Goal: Book appointment/travel/reservation

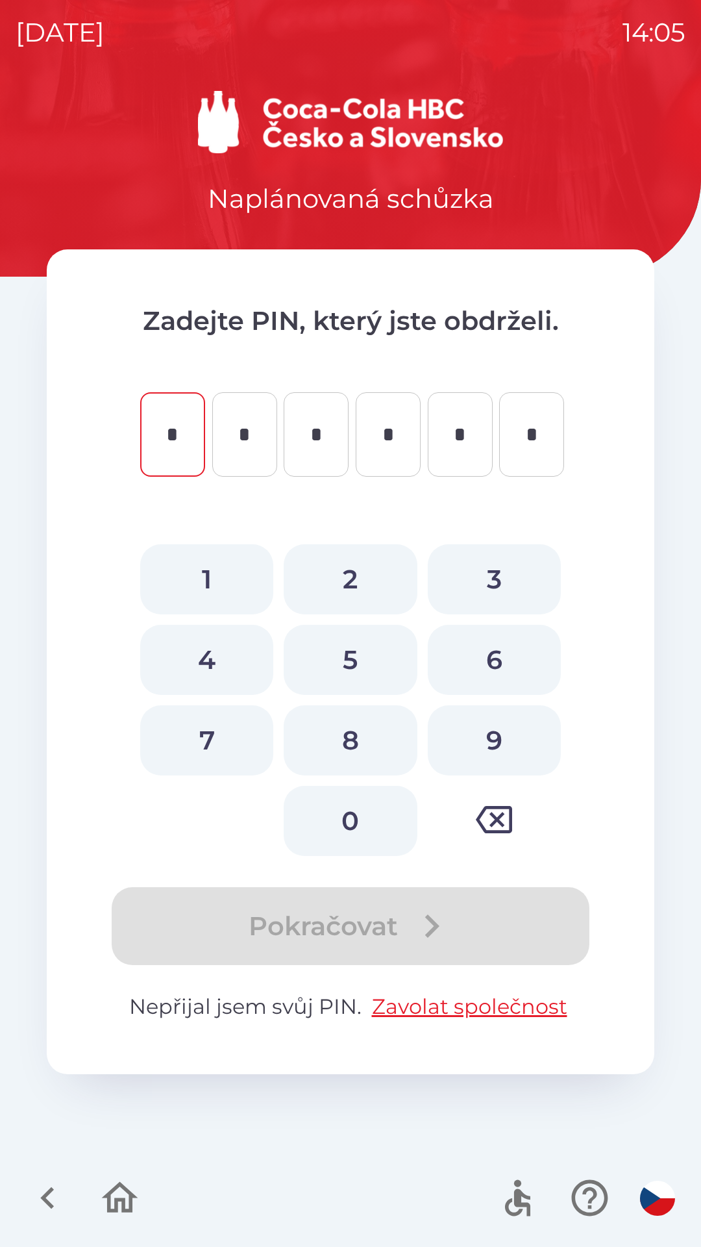
click at [201, 578] on button "1" at bounding box center [206, 579] width 133 height 70
type input "*"
click at [484, 637] on button "6" at bounding box center [494, 660] width 133 height 70
type input "*"
click at [327, 737] on button "8" at bounding box center [350, 740] width 133 height 70
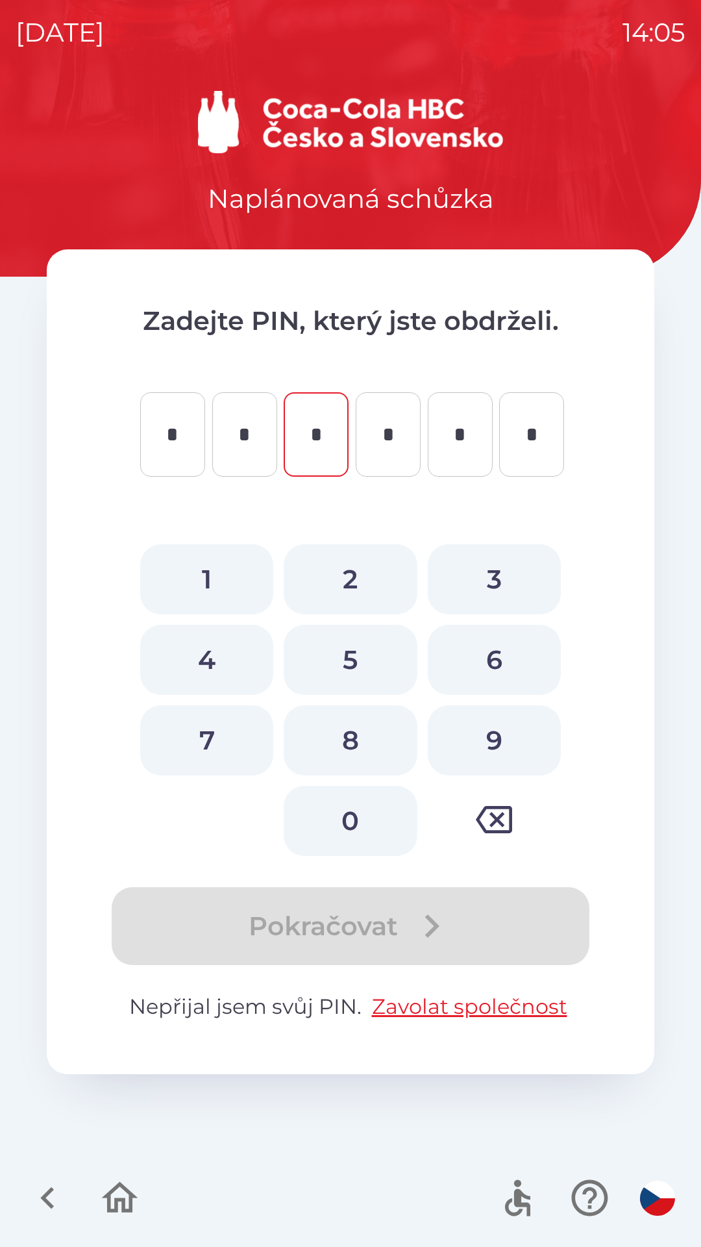
type input "*"
click at [208, 728] on button "7" at bounding box center [206, 740] width 133 height 70
type input "*"
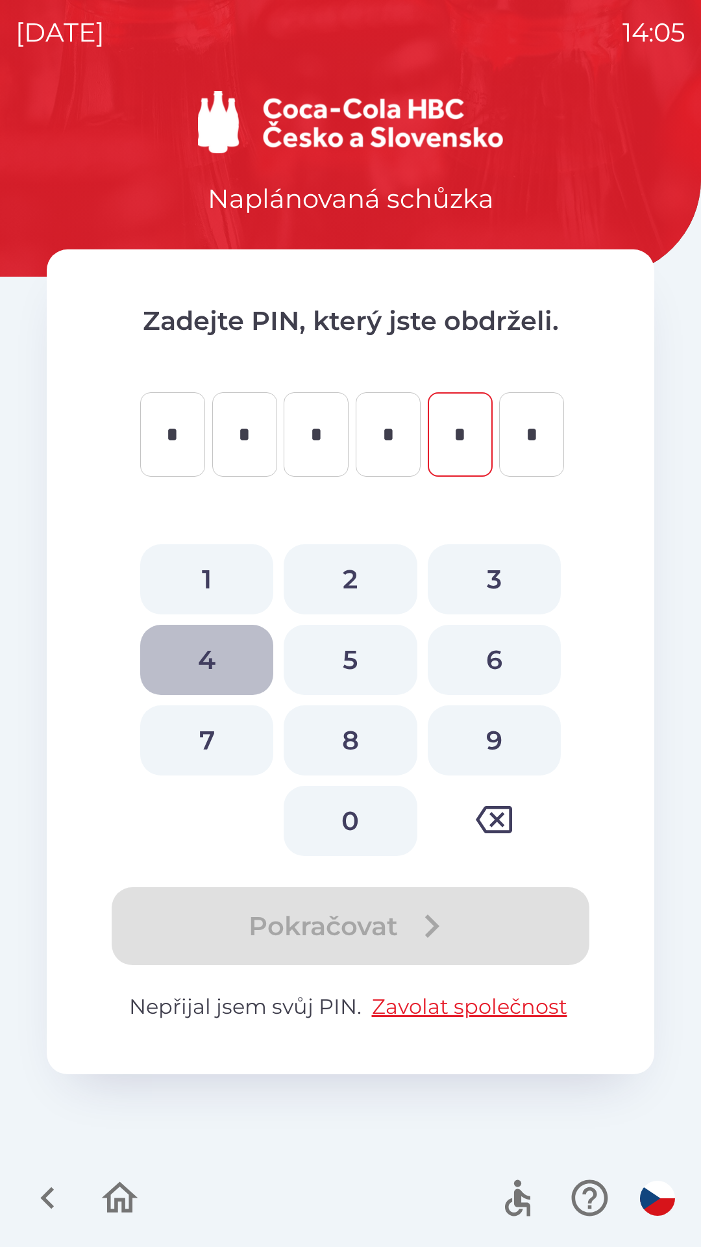
click at [197, 639] on button "4" at bounding box center [206, 660] width 133 height 70
type input "*"
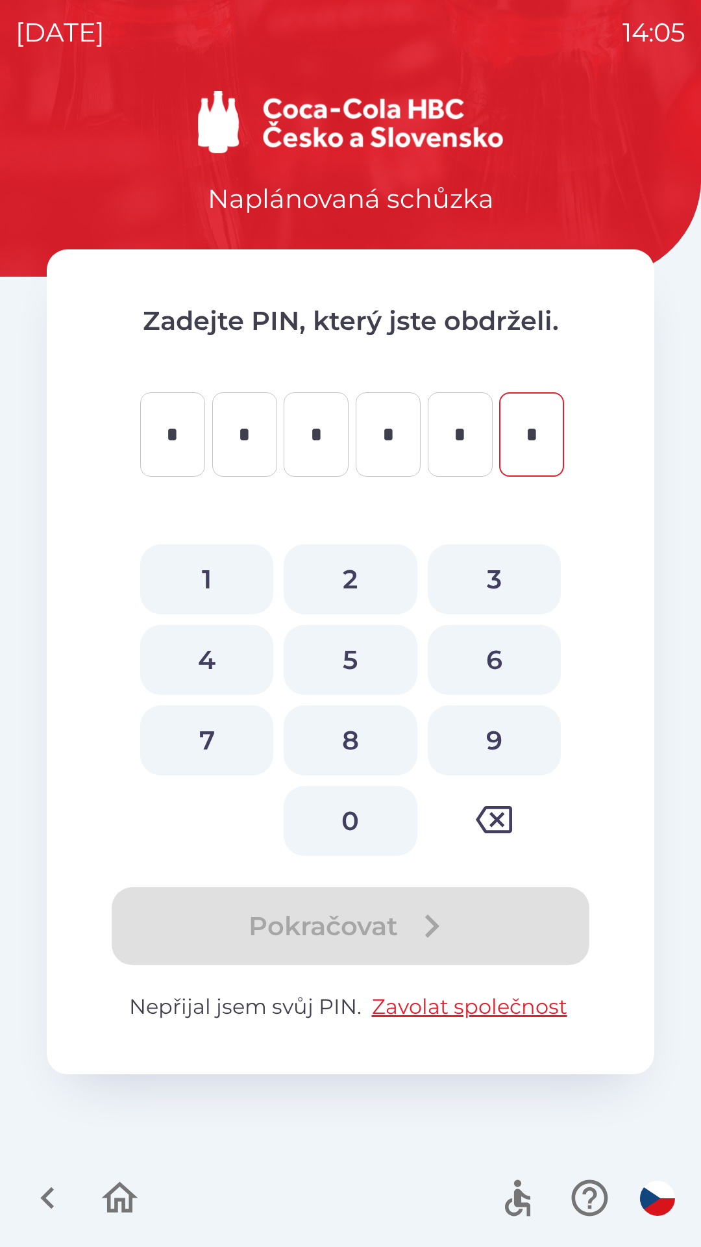
click at [331, 812] on button "0" at bounding box center [350, 821] width 133 height 70
type input "*"
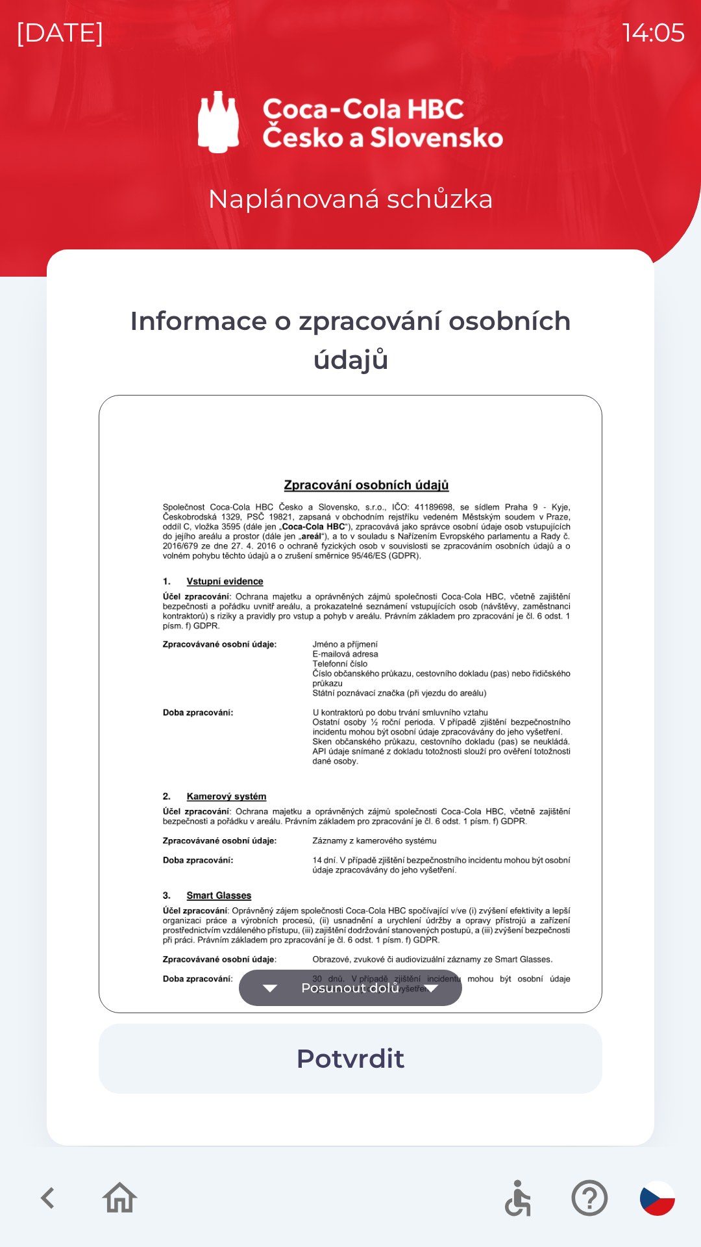
click at [369, 980] on button "Posunout dolů" at bounding box center [350, 988] width 223 height 36
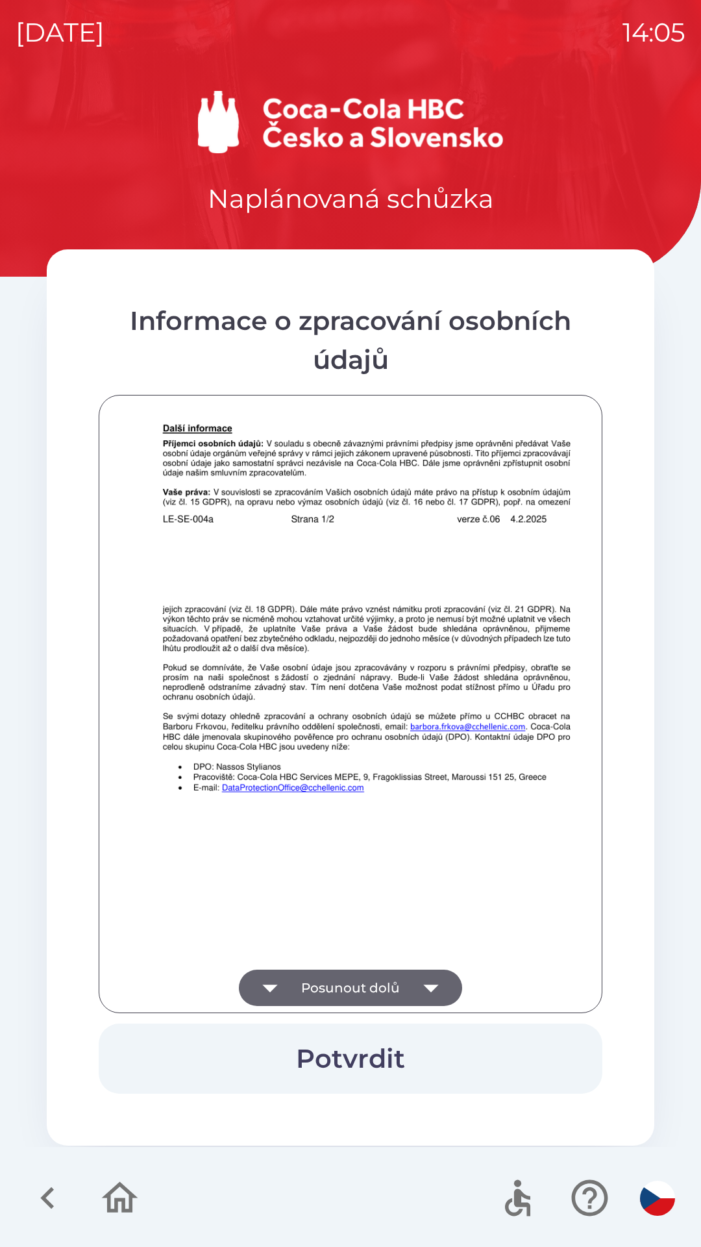
click at [381, 980] on button "Posunout dolů" at bounding box center [350, 988] width 223 height 36
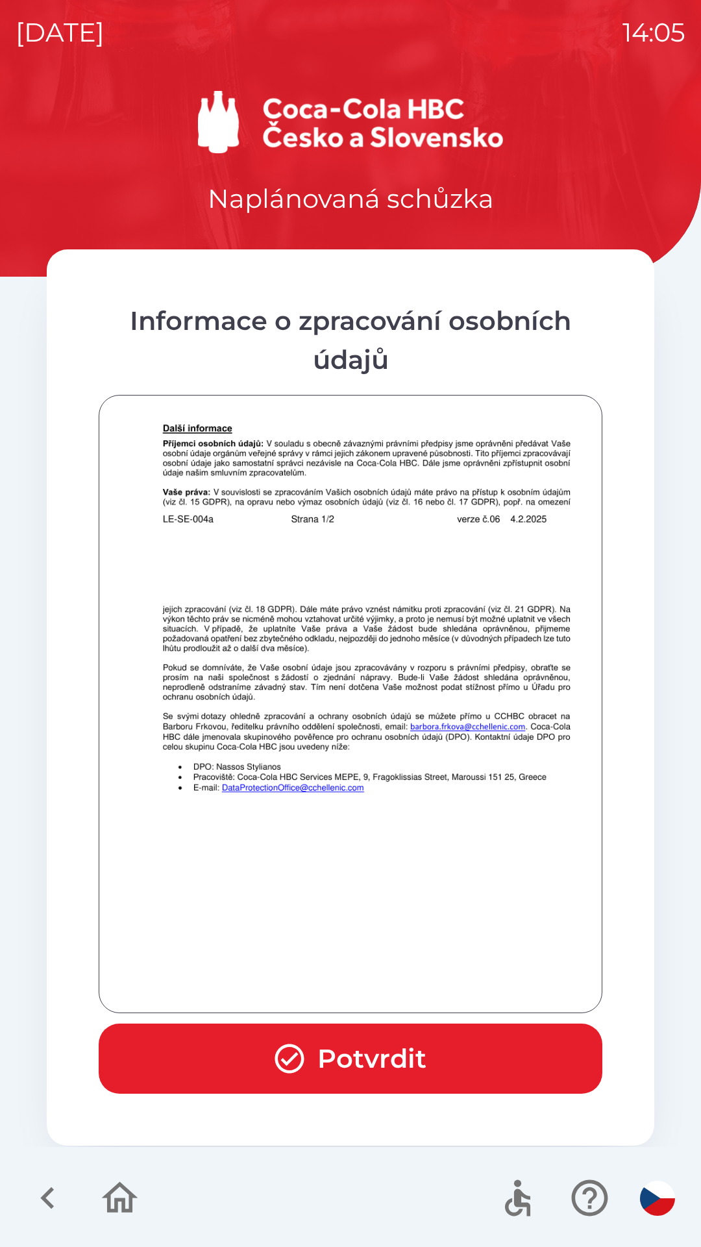
scroll to position [912, 0]
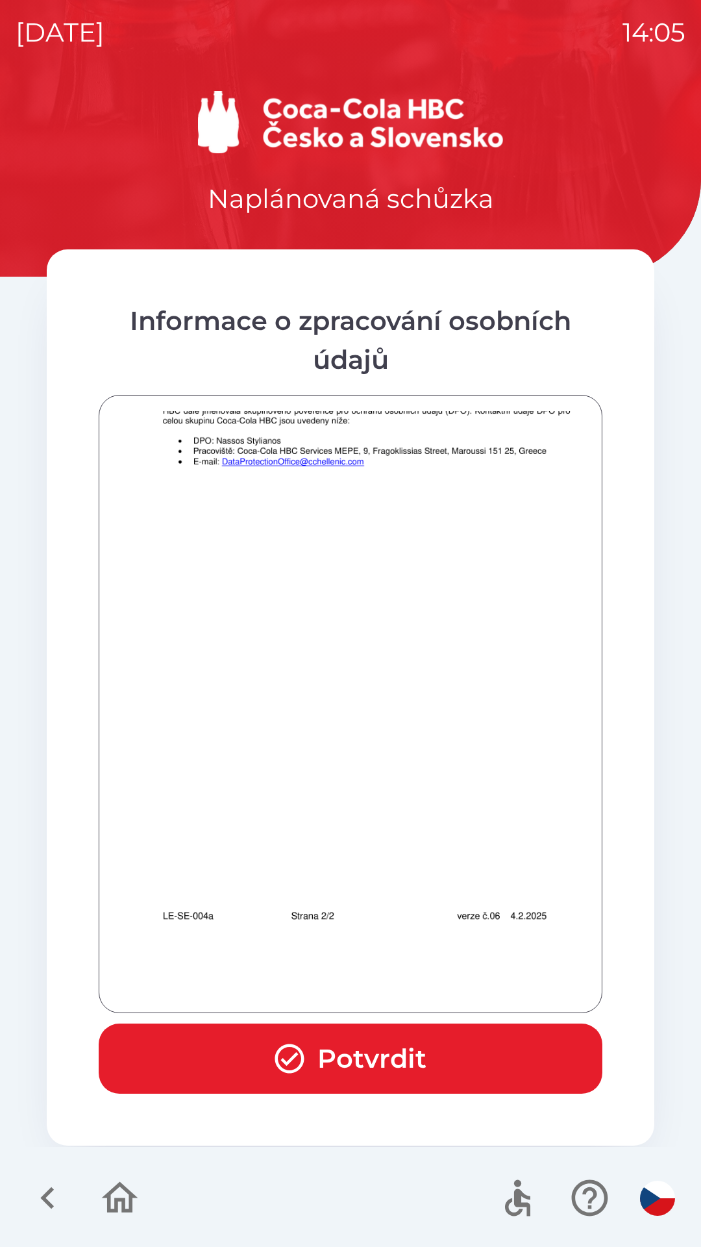
click at [379, 1056] on button "Potvrdit" at bounding box center [351, 1058] width 504 height 70
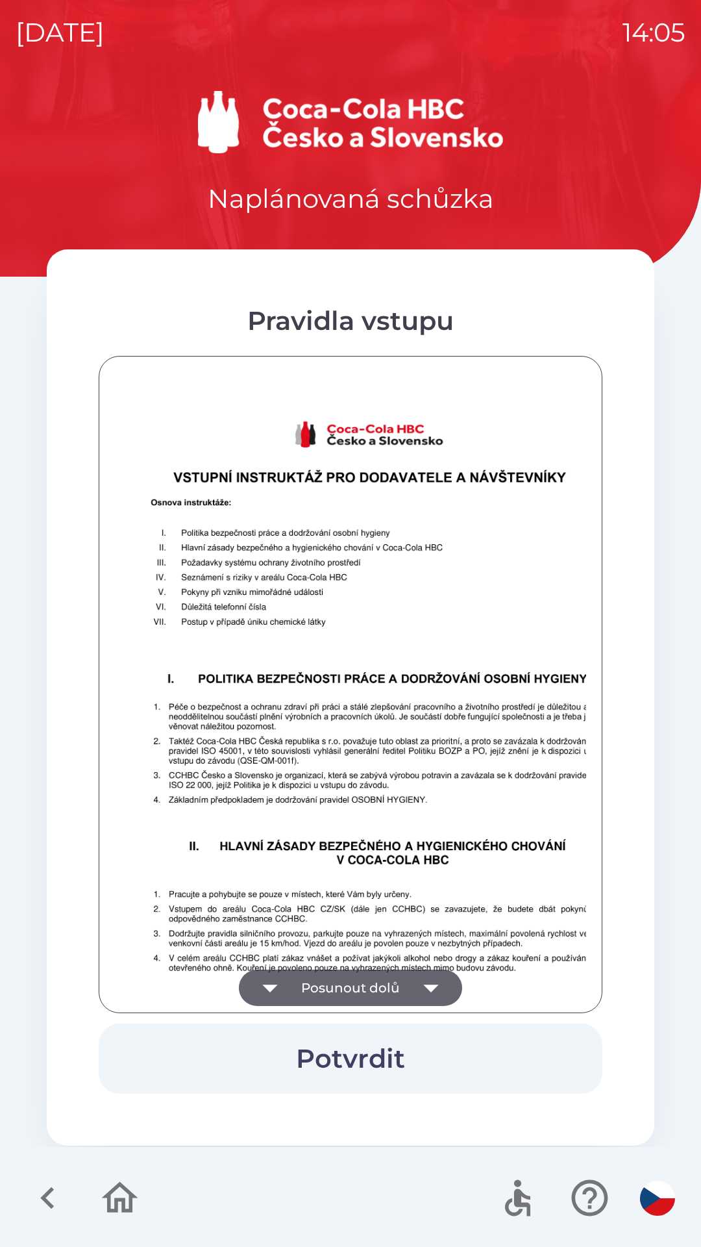
click at [371, 983] on button "Posunout dolů" at bounding box center [350, 988] width 223 height 36
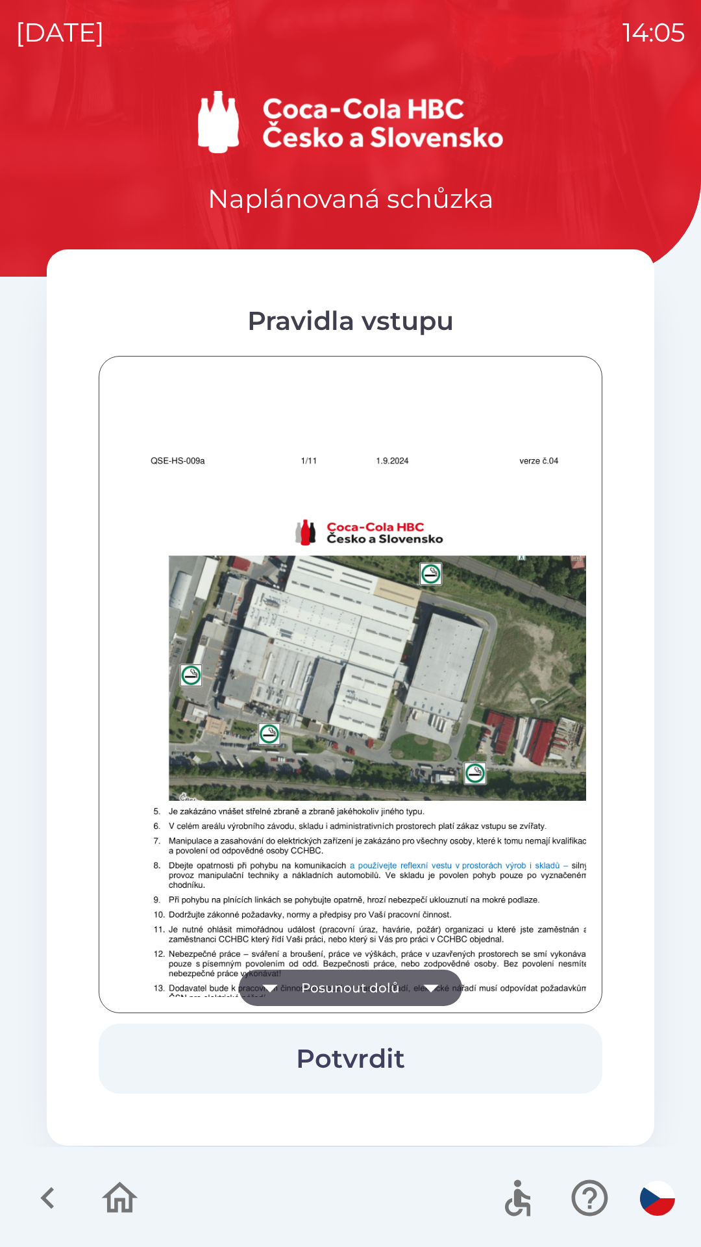
click at [378, 988] on button "Posunout dolů" at bounding box center [350, 988] width 223 height 36
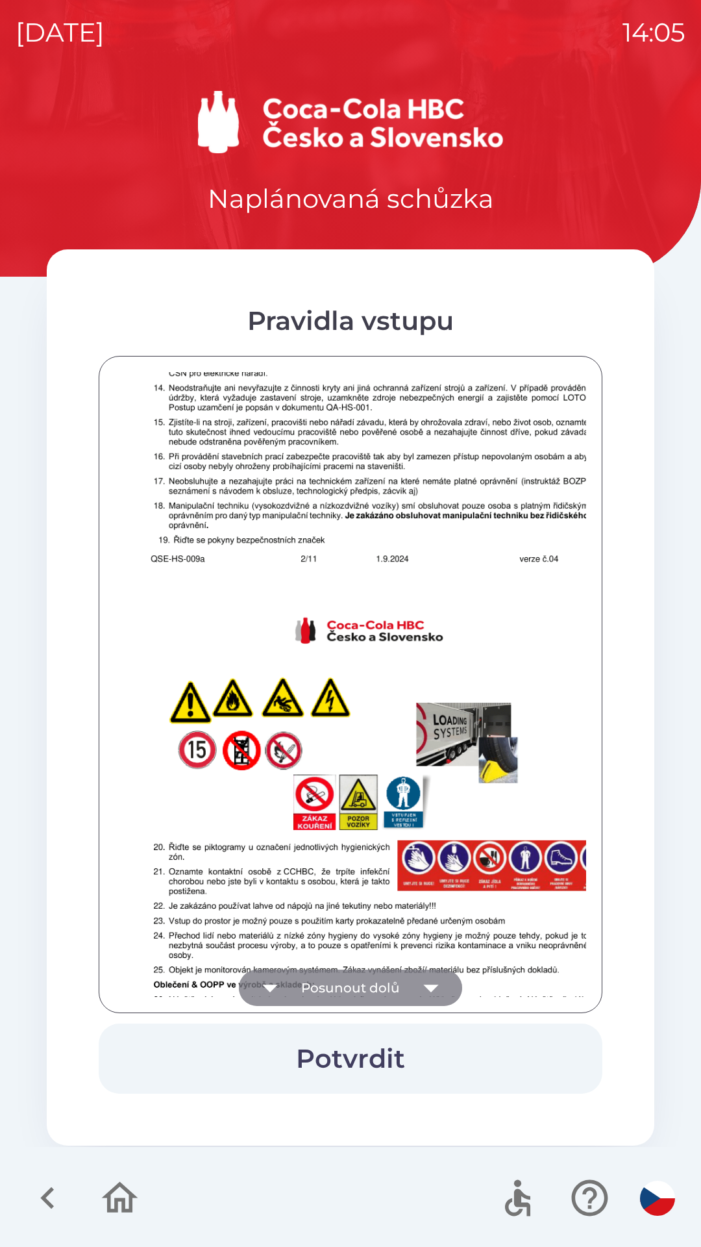
click at [383, 982] on button "Posunout dolů" at bounding box center [350, 988] width 223 height 36
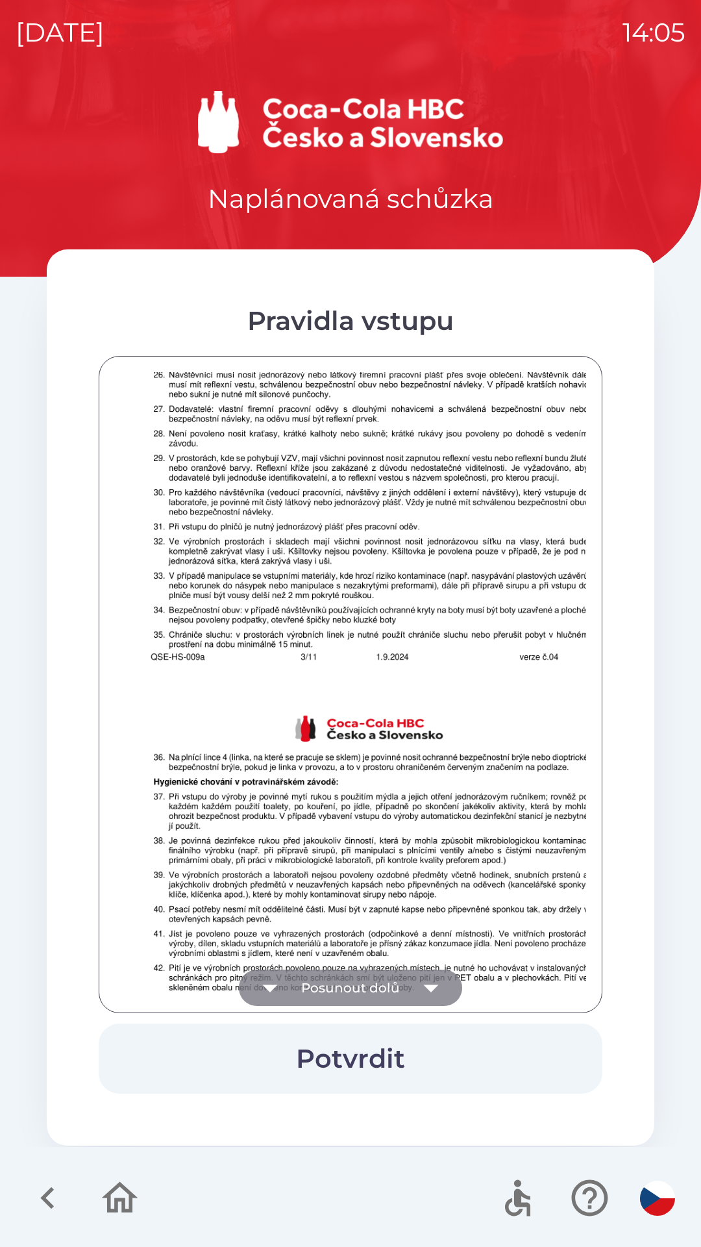
click at [382, 983] on button "Posunout dolů" at bounding box center [350, 988] width 223 height 36
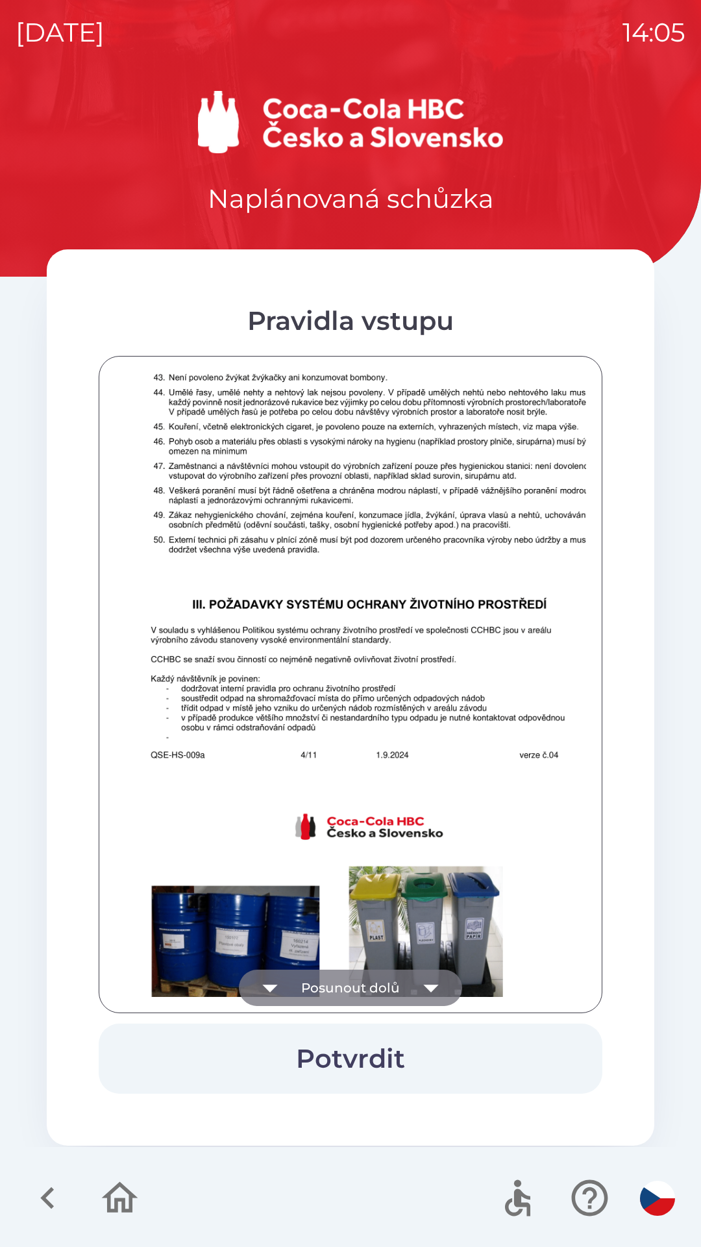
click at [380, 979] on button "Posunout dolů" at bounding box center [350, 988] width 223 height 36
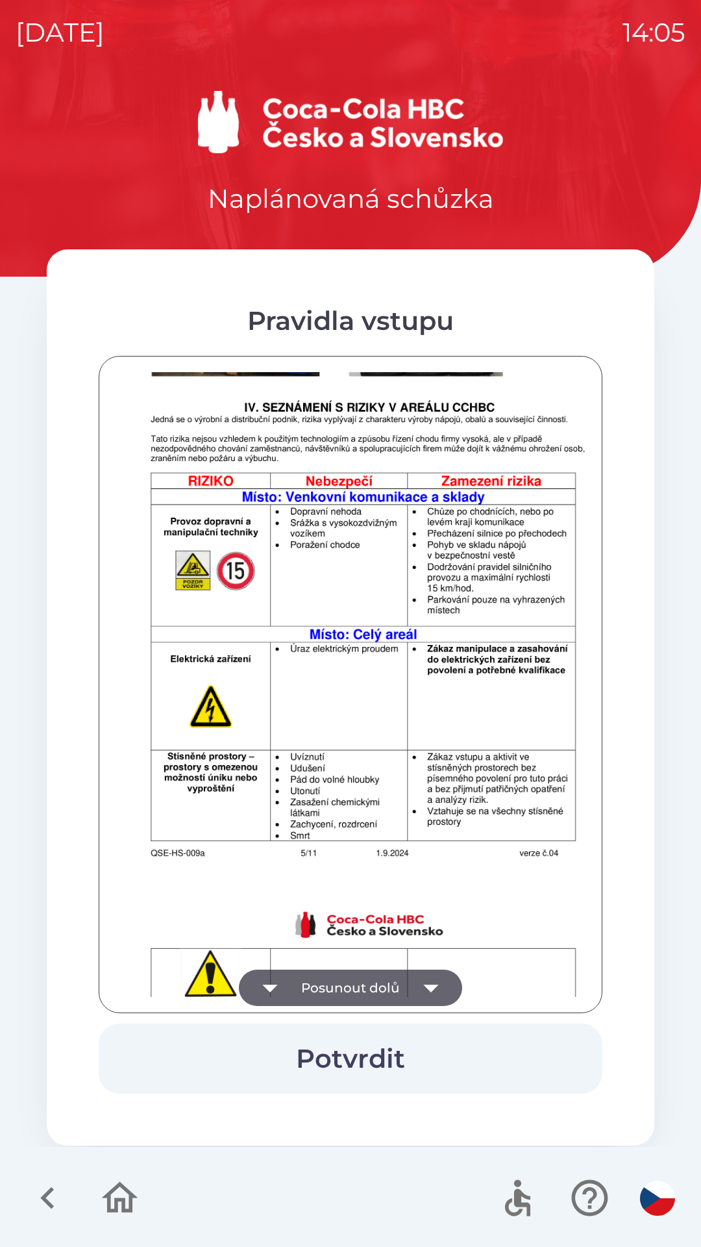
click at [378, 979] on button "Posunout dolů" at bounding box center [350, 988] width 223 height 36
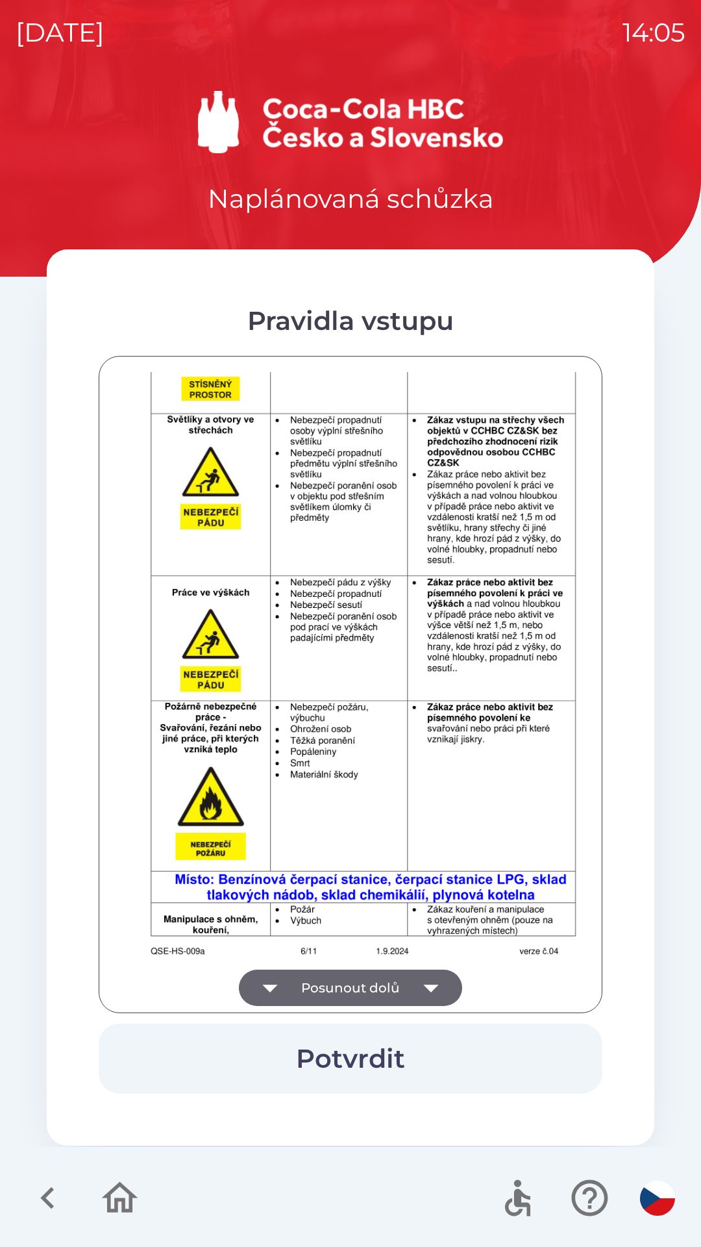
click at [371, 981] on button "Posunout dolů" at bounding box center [350, 988] width 223 height 36
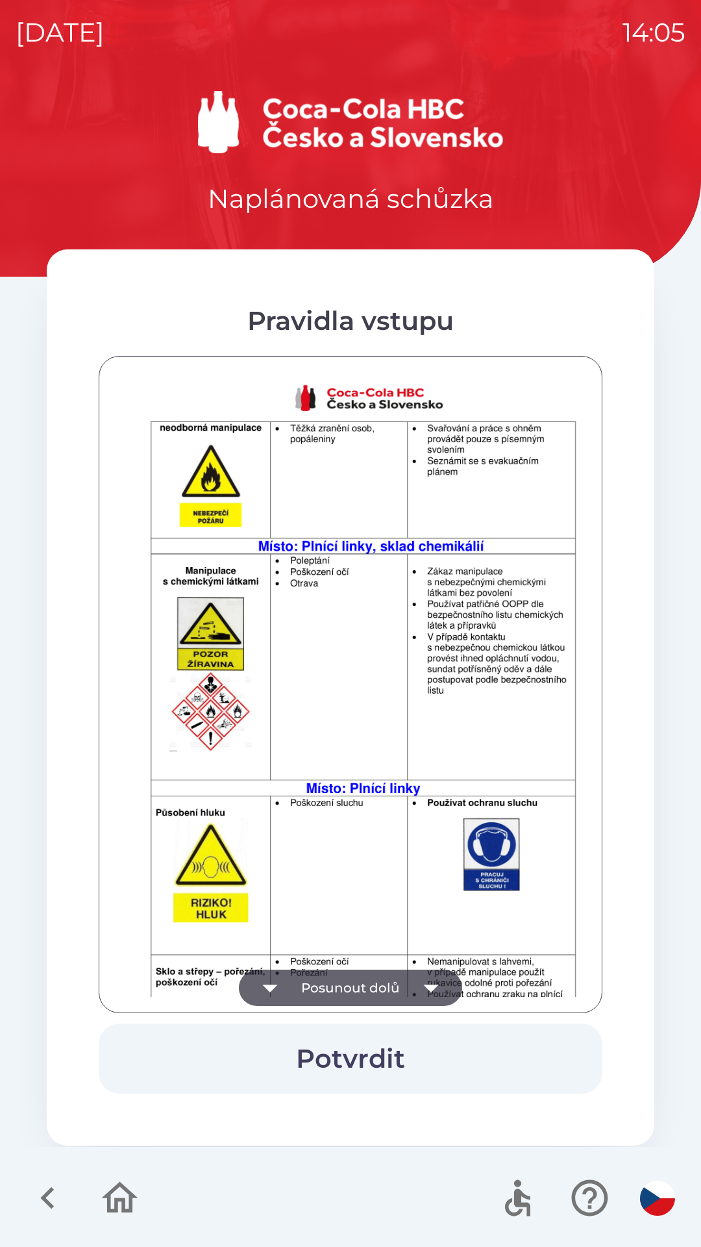
click at [369, 982] on button "Posunout dolů" at bounding box center [350, 988] width 223 height 36
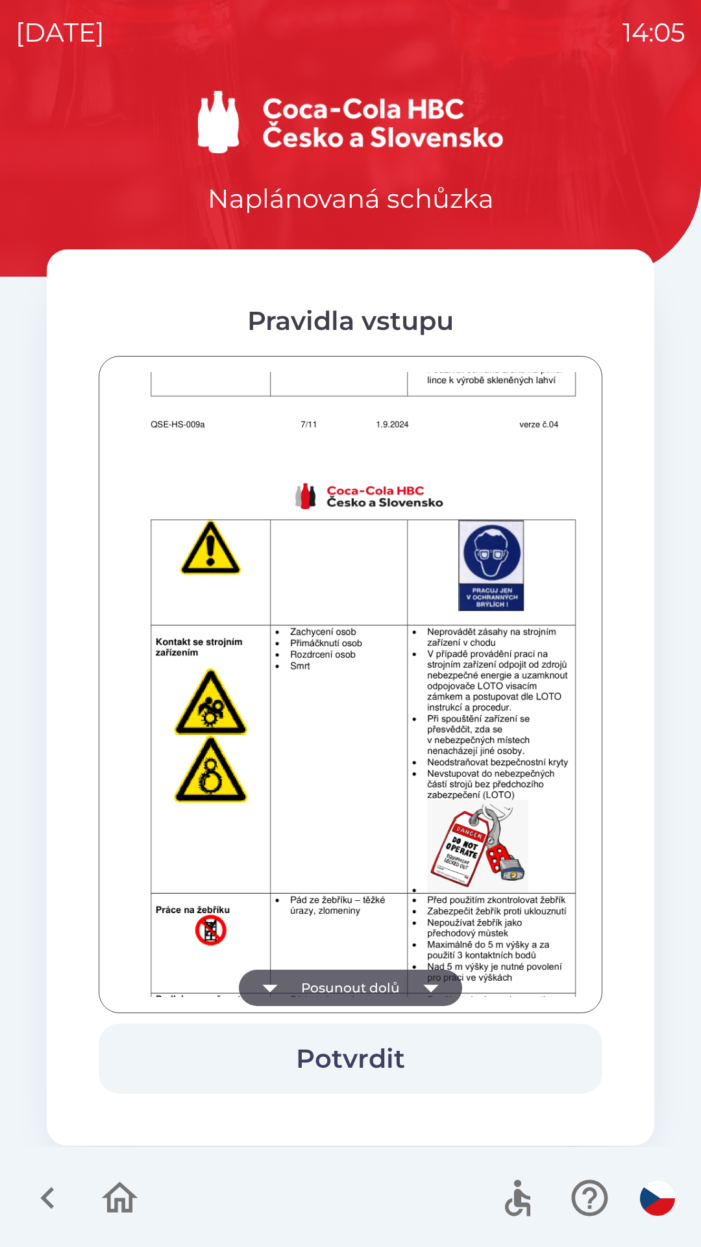
click at [367, 980] on button "Posunout dolů" at bounding box center [350, 988] width 223 height 36
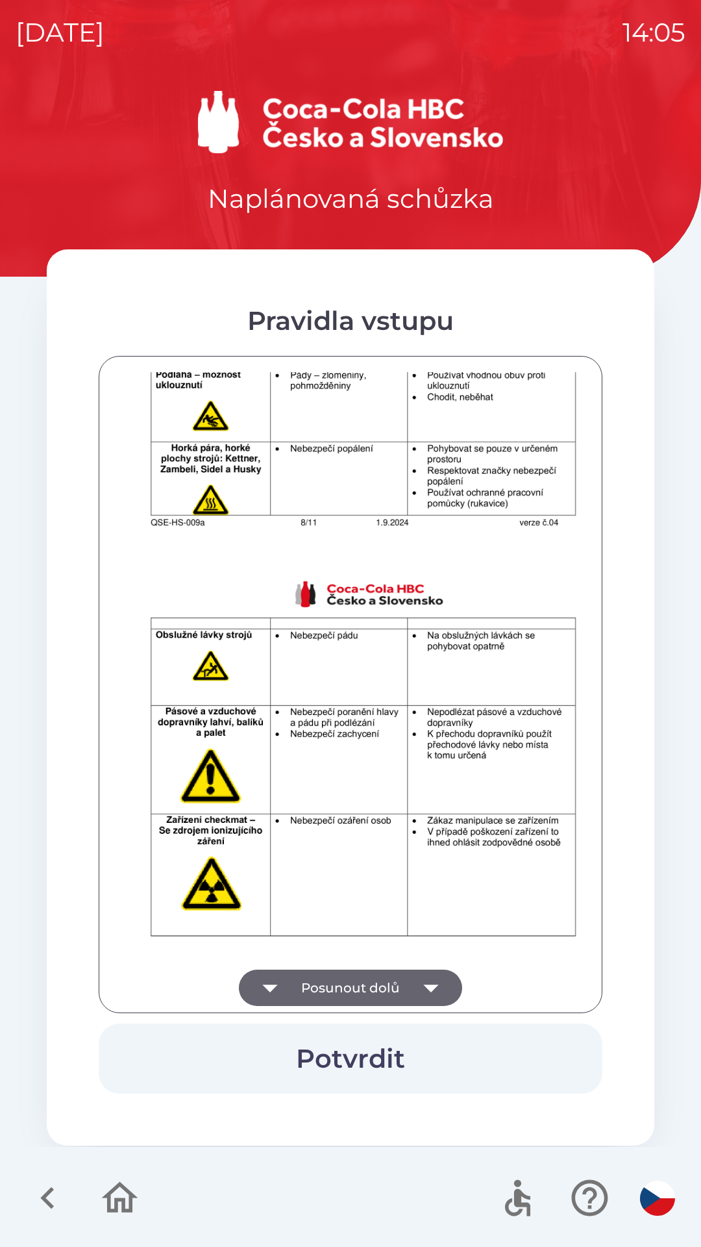
click at [365, 981] on button "Posunout dolů" at bounding box center [350, 988] width 223 height 36
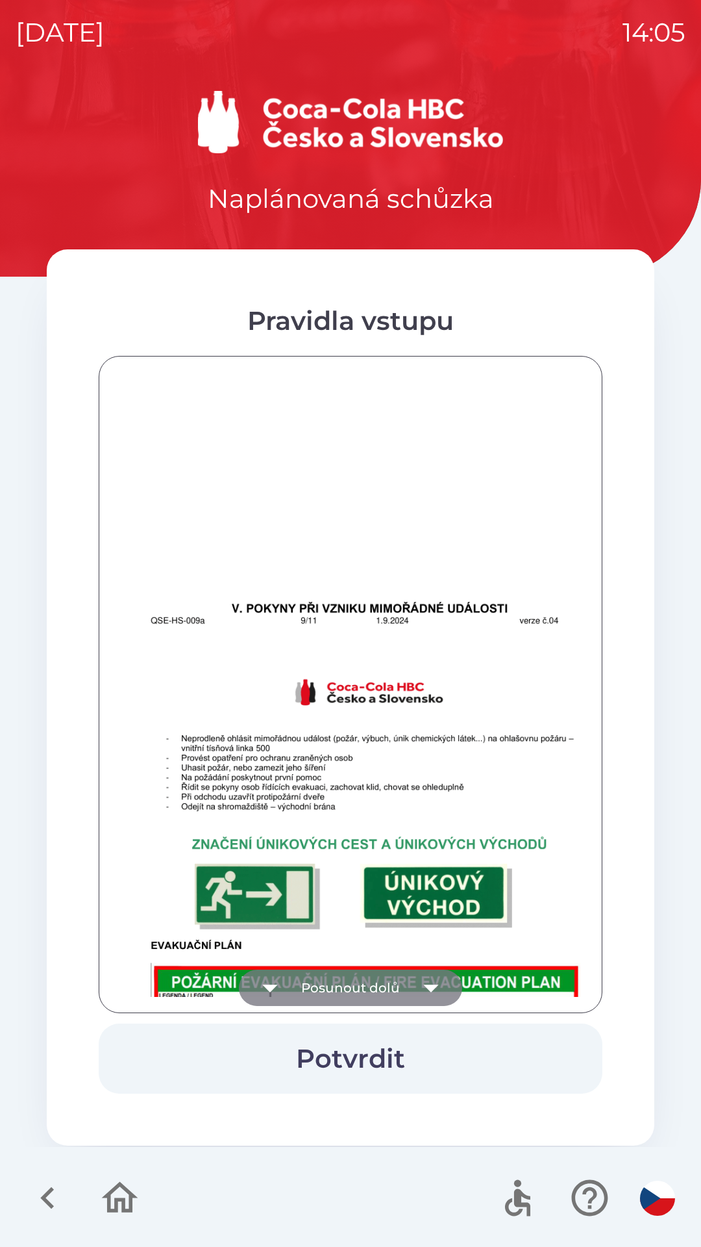
click at [364, 978] on button "Posunout dolů" at bounding box center [350, 988] width 223 height 36
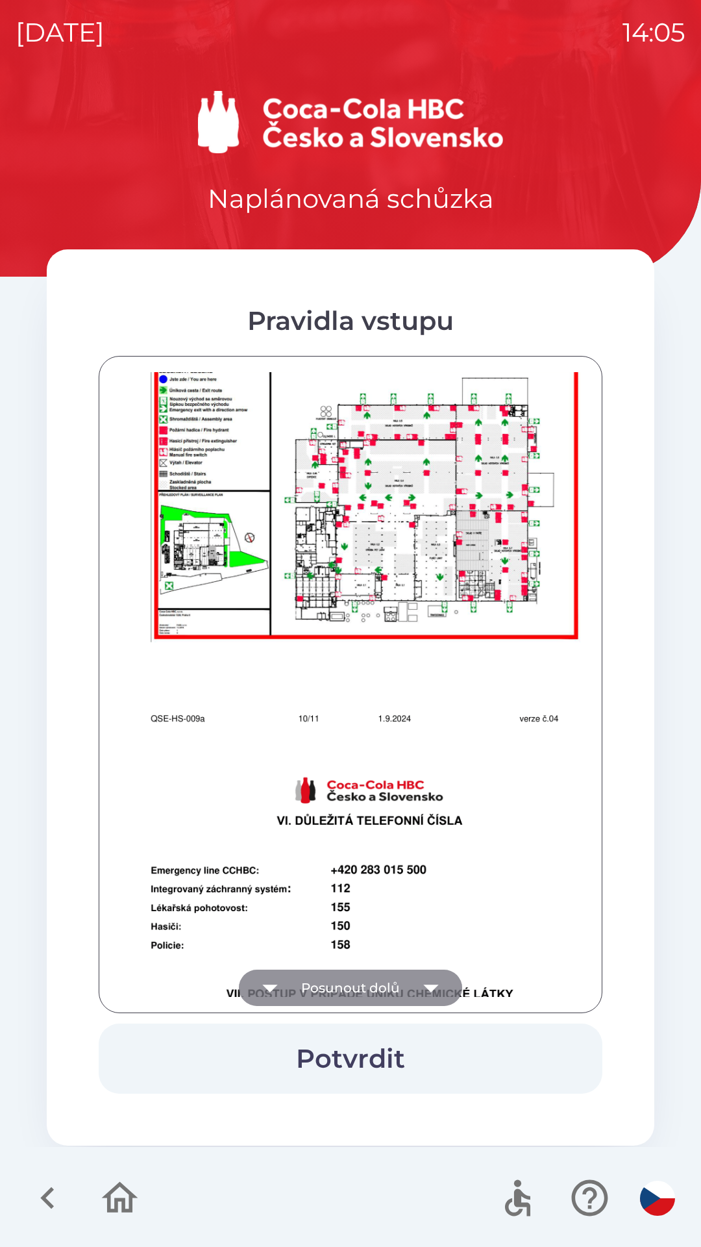
click at [358, 990] on button "Posunout dolů" at bounding box center [350, 988] width 223 height 36
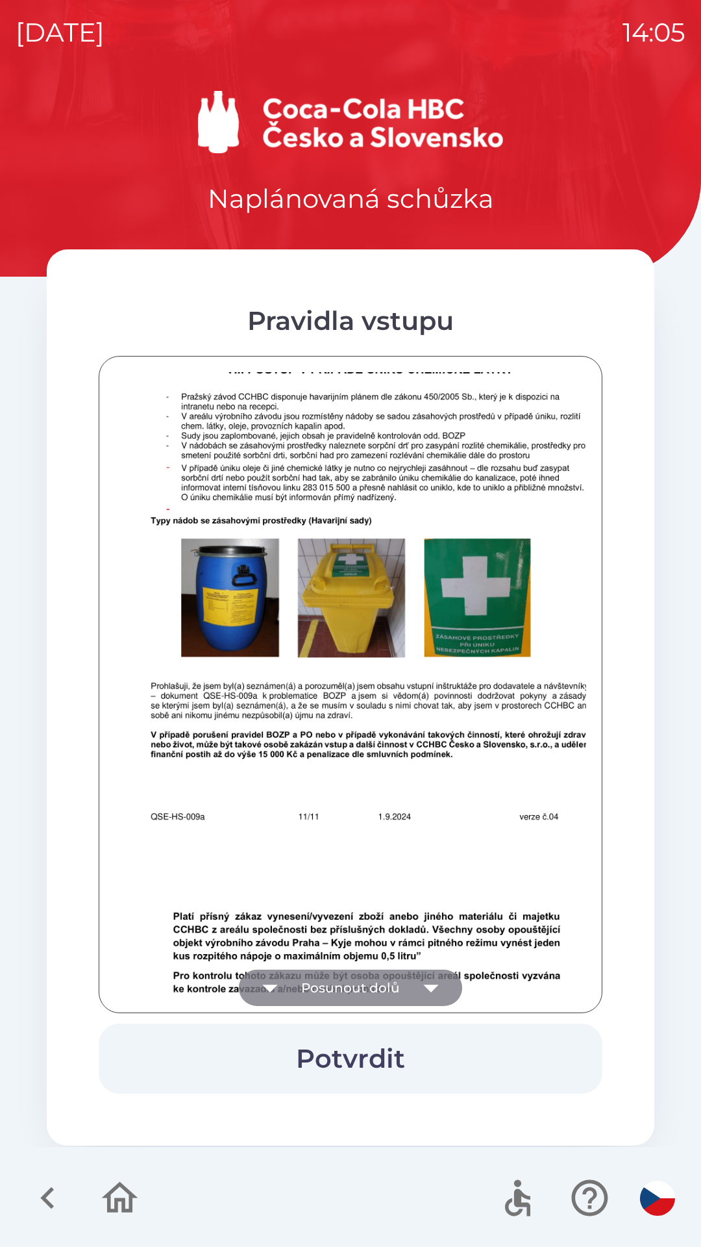
click at [357, 984] on button "Posunout dolů" at bounding box center [350, 988] width 223 height 36
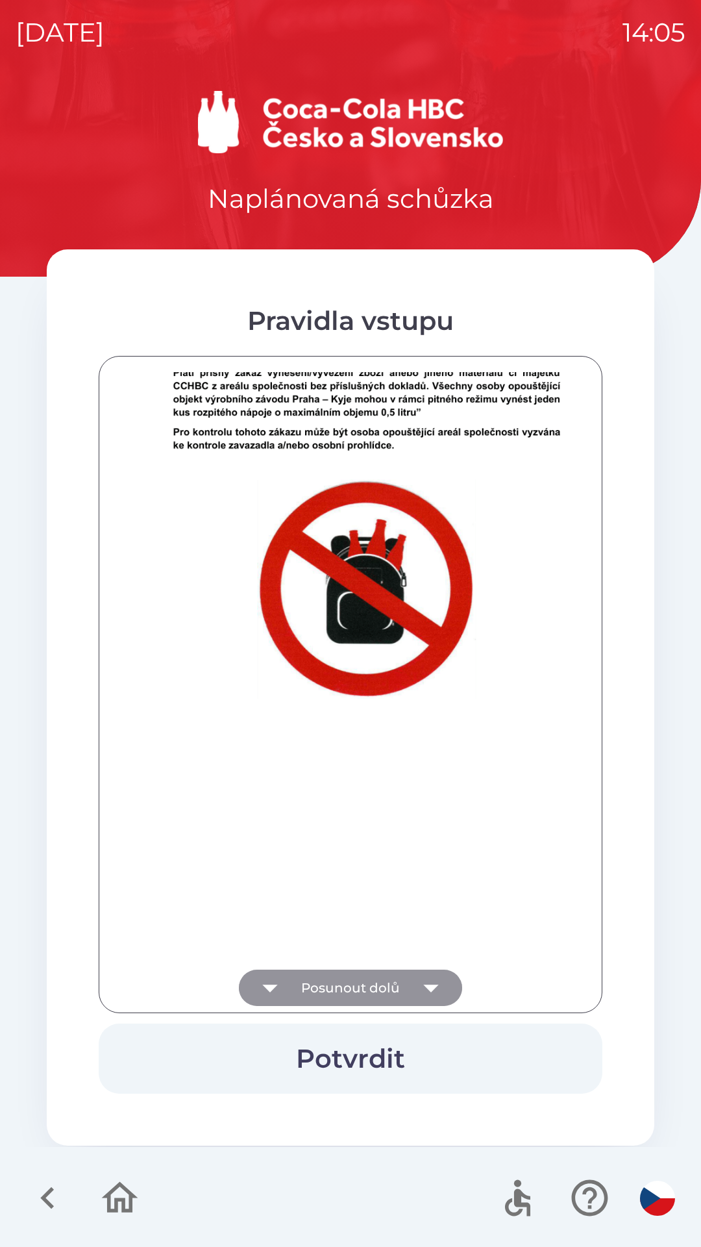
click at [355, 979] on div at bounding box center [350, 684] width 471 height 625
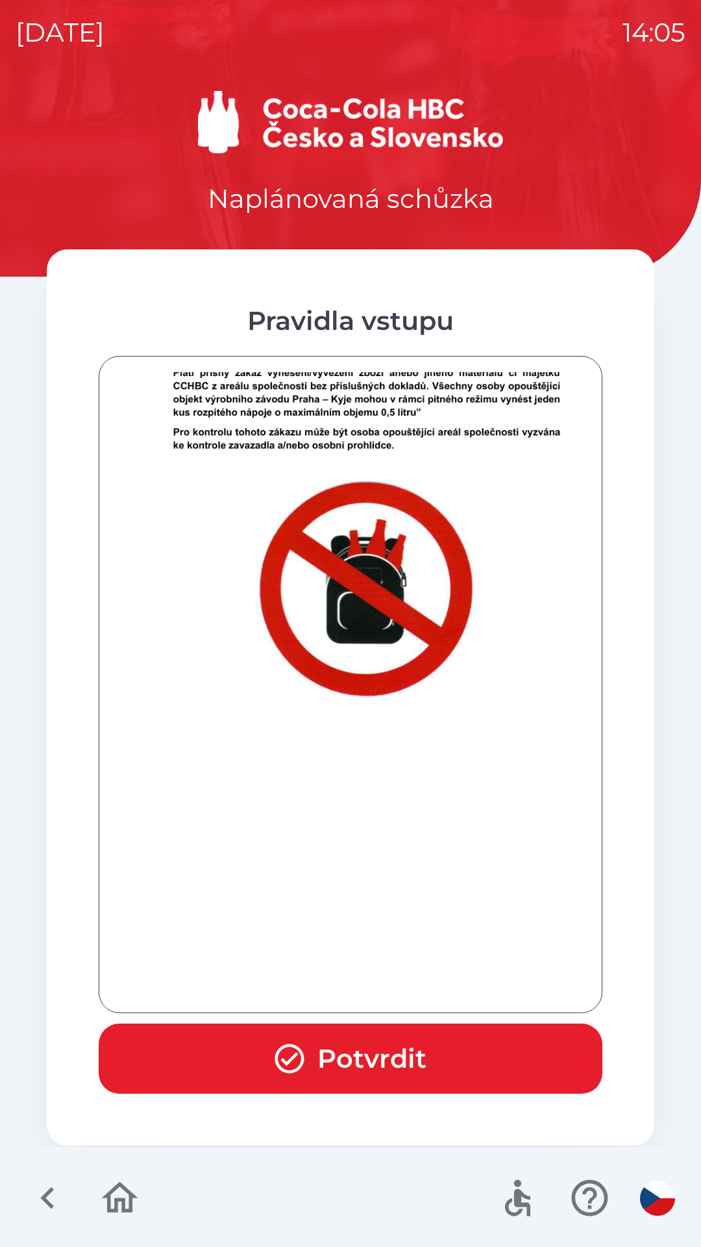
click at [356, 979] on div at bounding box center [350, 684] width 471 height 625
click at [365, 1048] on button "Potvrdit" at bounding box center [351, 1058] width 504 height 70
